Goal: Task Accomplishment & Management: Manage account settings

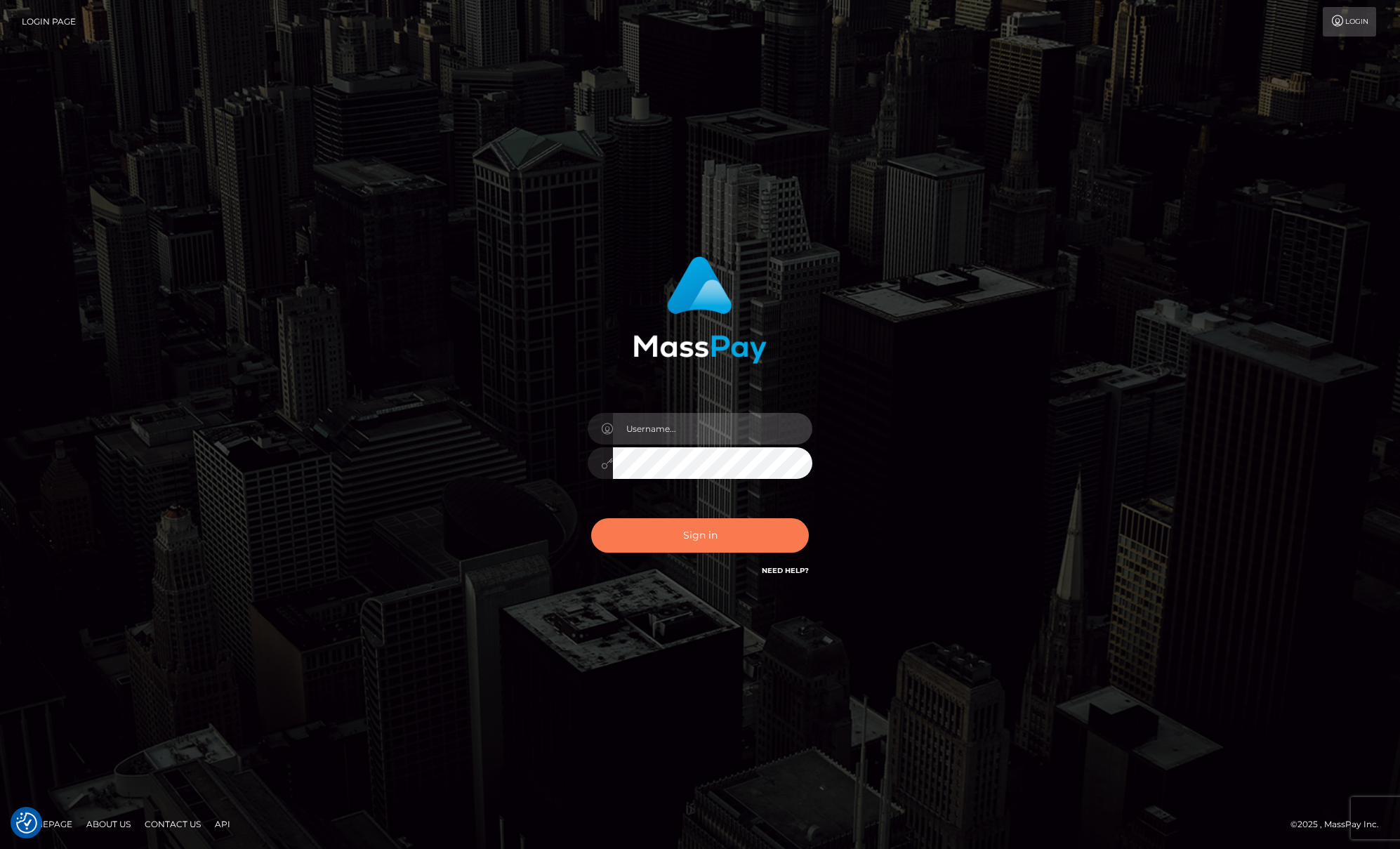
type input "[PERSON_NAME]"
click at [737, 527] on button "Sign in" at bounding box center [700, 535] width 218 height 34
type input "[PERSON_NAME]"
click at [735, 519] on button "Sign in" at bounding box center [700, 535] width 218 height 34
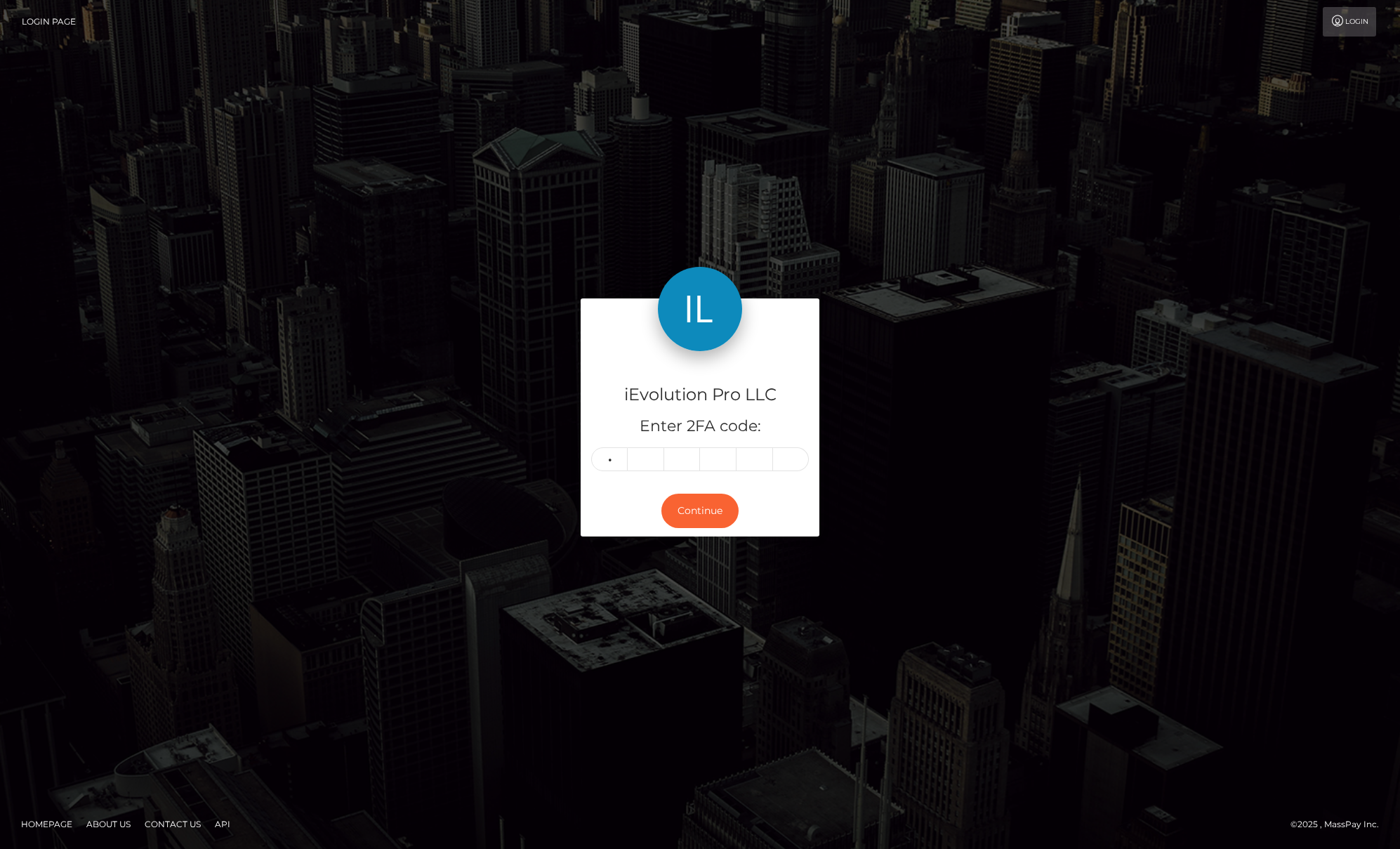
type input "2"
type input "5"
type input "7"
type input "5"
type input "6"
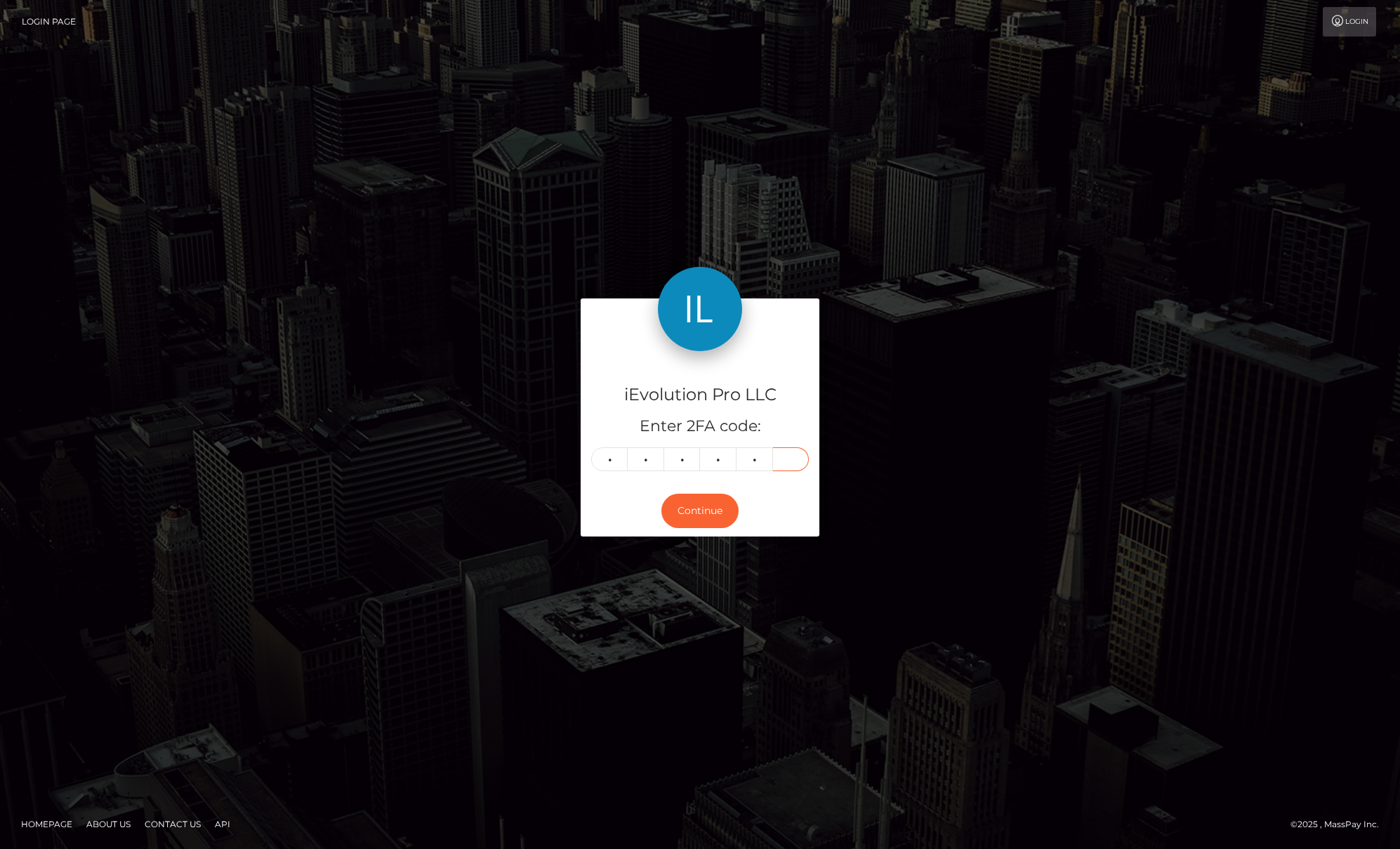
type input "9"
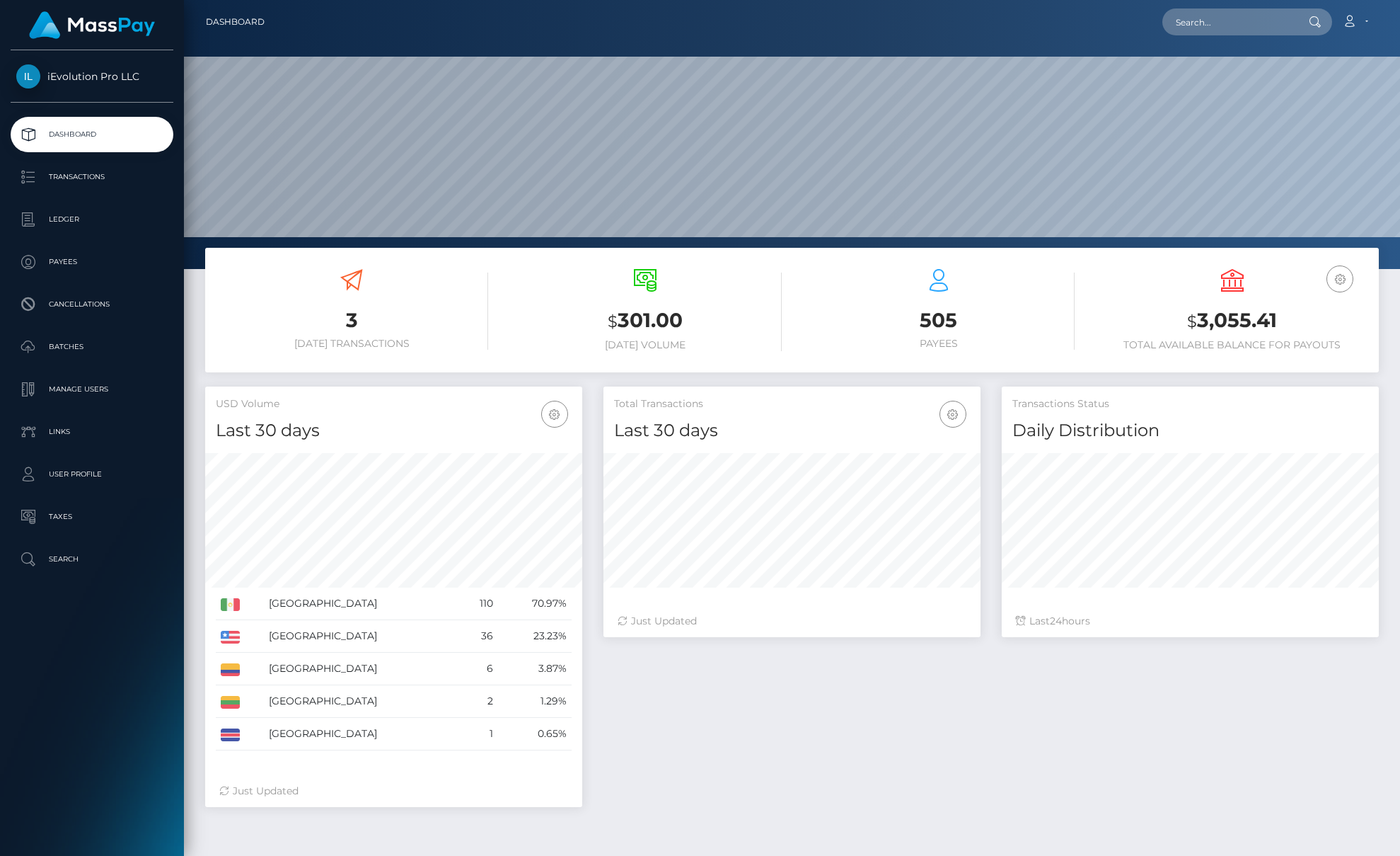
scroll to position [252, 377]
click at [95, 305] on p "Cancellations" at bounding box center [92, 304] width 151 height 21
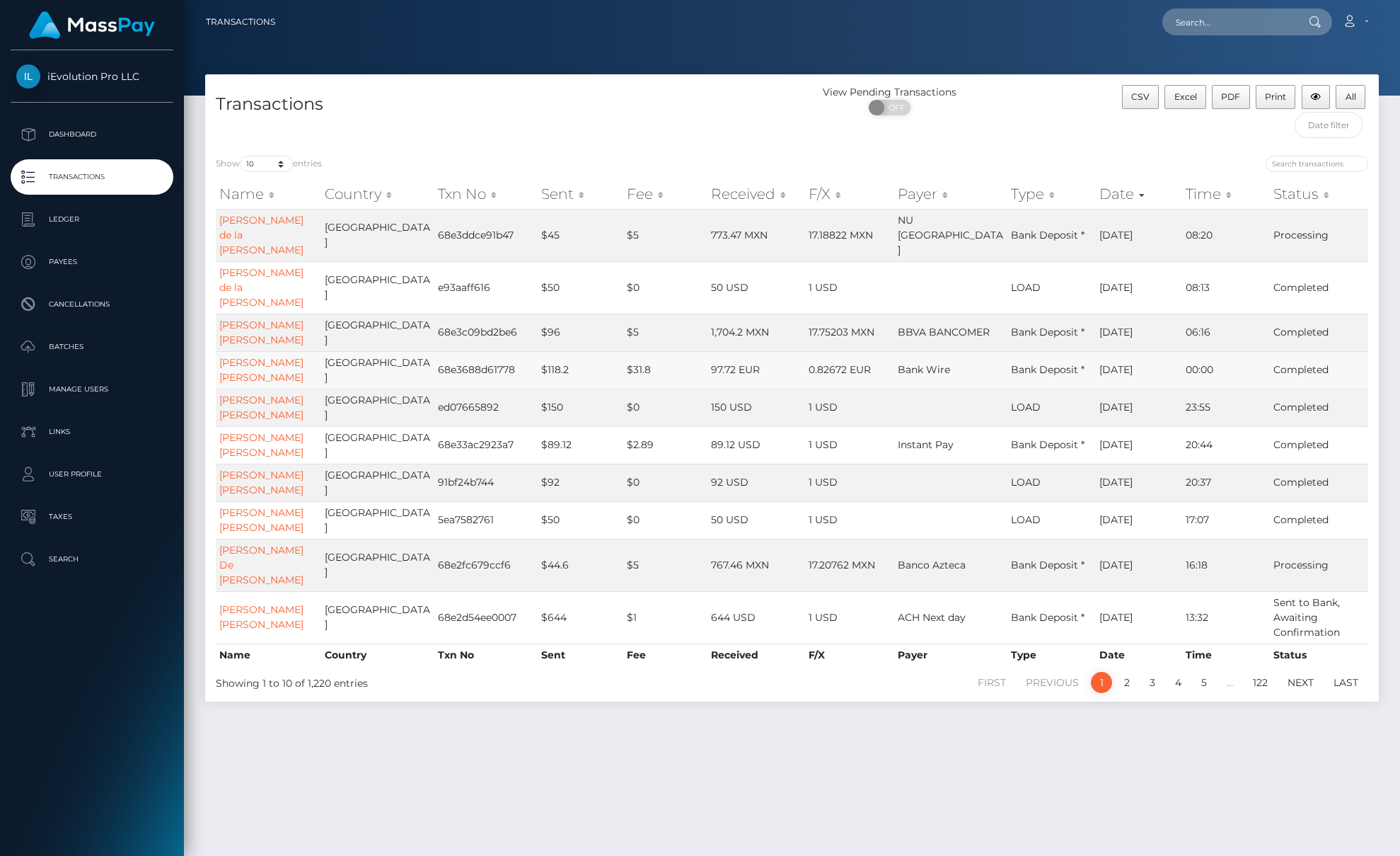
scroll to position [3, 0]
